Goal: Find contact information: Find contact information

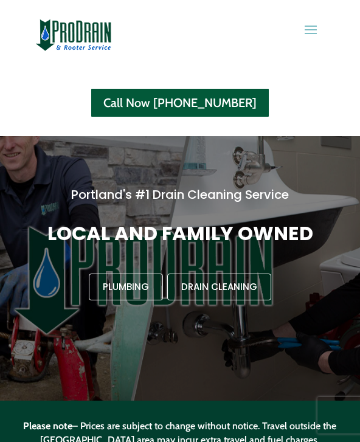
click at [313, 24] on span at bounding box center [310, 28] width 19 height 19
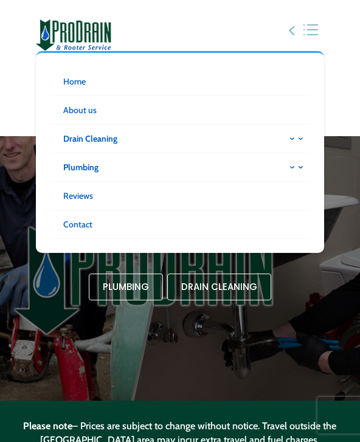
click at [342, 89] on div "Home About us Drain Cleaning Shower & Tub drains Bathroom sinks Kitchen drains …" at bounding box center [180, 68] width 360 height 136
click at [341, 78] on div "Home About us Drain Cleaning Shower & Tub drains Bathroom sinks Kitchen drains …" at bounding box center [180, 68] width 360 height 136
click at [294, 36] on span at bounding box center [301, 28] width 39 height 19
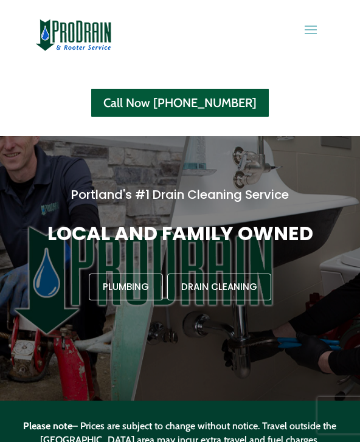
click at [312, 29] on span at bounding box center [310, 28] width 19 height 19
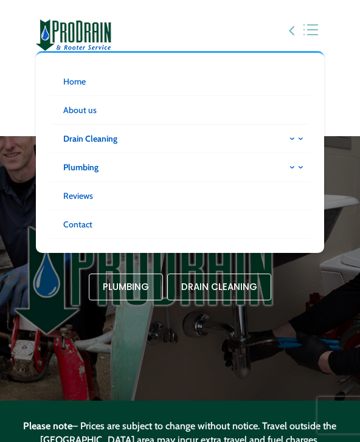
click at [176, 83] on link "Home" at bounding box center [180, 82] width 259 height 29
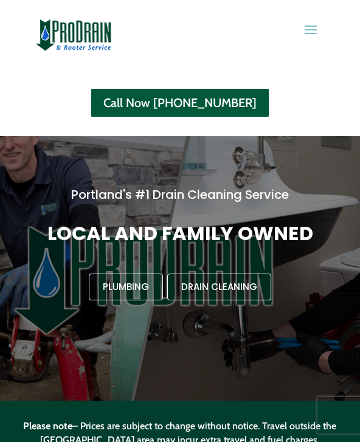
click at [209, 102] on link "Call Now [PHONE_NUMBER]" at bounding box center [180, 103] width 180 height 30
click at [182, 100] on link "Call Now [PHONE_NUMBER]" at bounding box center [180, 103] width 180 height 30
click at [197, 97] on link "Call Now [PHONE_NUMBER]" at bounding box center [180, 103] width 180 height 30
click at [209, 100] on link "Call Now [PHONE_NUMBER]" at bounding box center [180, 103] width 180 height 30
click at [178, 104] on link "Call Now [PHONE_NUMBER]" at bounding box center [180, 103] width 180 height 30
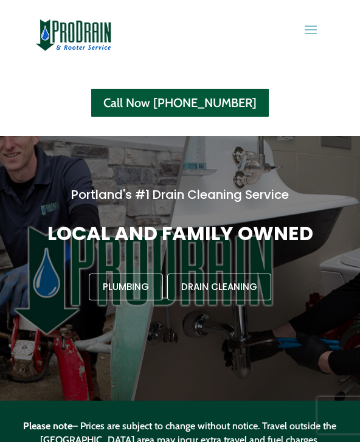
click at [312, 34] on span at bounding box center [310, 28] width 19 height 19
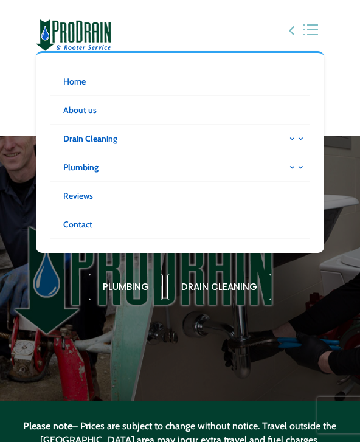
click at [341, 311] on span at bounding box center [150, 247] width 450 height 330
click at [347, 72] on div "Home About us Drain Cleaning Shower & Tub drains Bathroom sinks Kitchen drains …" at bounding box center [180, 68] width 360 height 136
click at [285, 30] on span at bounding box center [301, 28] width 39 height 19
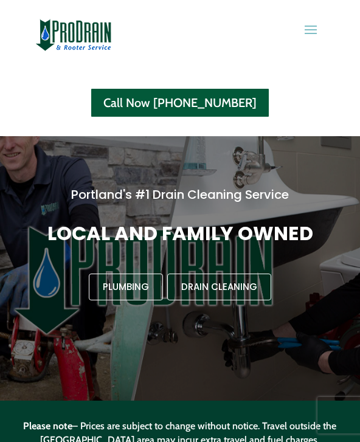
click at [223, 107] on link "Call Now [PHONE_NUMBER]" at bounding box center [180, 103] width 180 height 30
click at [218, 107] on link "Call Now [PHONE_NUMBER]" at bounding box center [180, 103] width 180 height 30
click at [209, 100] on link "Call Now [PHONE_NUMBER]" at bounding box center [180, 103] width 180 height 30
click at [310, 423] on p "Please note – Prices are subject to change without notice. Travel outside the P…" at bounding box center [180, 433] width 324 height 29
click at [279, 424] on p "Please note – Prices are subject to change without notice. Travel outside the P…" at bounding box center [180, 433] width 324 height 29
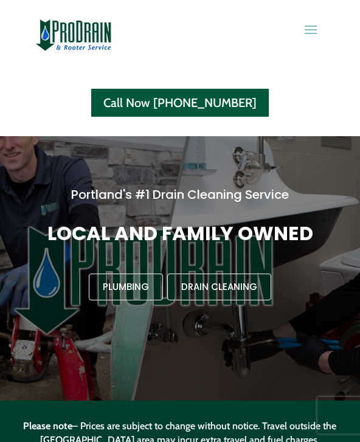
click at [292, 424] on p "Please note – Prices are subject to change without notice. Travel outside the P…" at bounding box center [180, 433] width 324 height 29
click at [269, 413] on div "Please note – Prices are subject to change without notice. Travel outside the P…" at bounding box center [180, 441] width 324 height 80
click at [253, 419] on p "Please note – Prices are subject to change without notice. Travel outside the P…" at bounding box center [180, 433] width 324 height 29
